Goal: Information Seeking & Learning: Learn about a topic

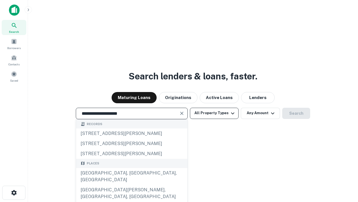
click at [132, 184] on div "[GEOGRAPHIC_DATA], [GEOGRAPHIC_DATA], [GEOGRAPHIC_DATA]" at bounding box center [131, 176] width 111 height 17
click at [214, 113] on button "All Property Types" at bounding box center [214, 112] width 49 height 11
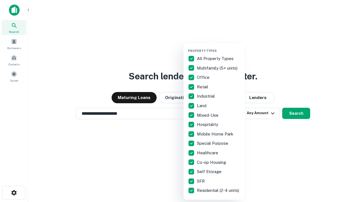
type input "**********"
click at [219, 47] on button "button" at bounding box center [219, 47] width 62 height 0
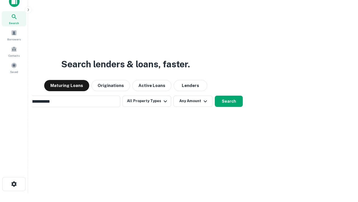
scroll to position [40, 158]
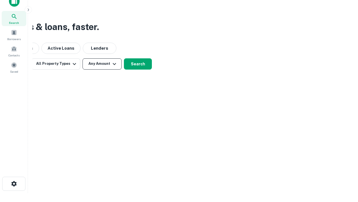
click at [102, 64] on button "Any Amount" at bounding box center [102, 63] width 39 height 11
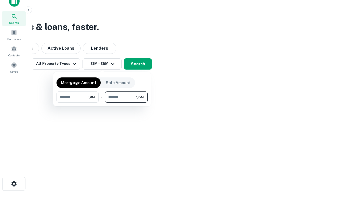
type input "*******"
click at [102, 102] on button "button" at bounding box center [102, 102] width 91 height 0
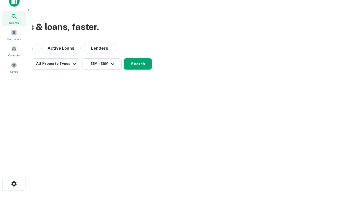
scroll to position [3, 103]
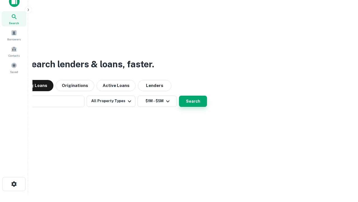
click at [179, 95] on button "Search" at bounding box center [193, 100] width 28 height 11
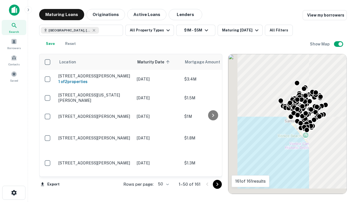
click at [163, 184] on body "Search Borrowers Contacts Saved Maturing Loans Originations Active Loans Lender…" at bounding box center [179, 101] width 358 height 202
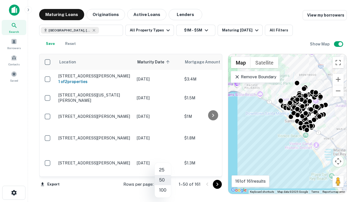
click at [163, 170] on li "25" at bounding box center [163, 170] width 16 height 10
click at [217, 184] on icon "Go to next page" at bounding box center [217, 184] width 7 height 7
